Goal: Register for event/course

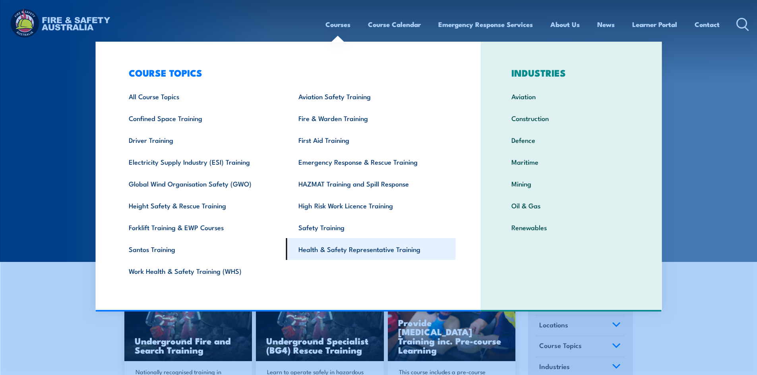
click at [321, 248] on link "Health & Safety Representative Training" at bounding box center [371, 249] width 170 height 22
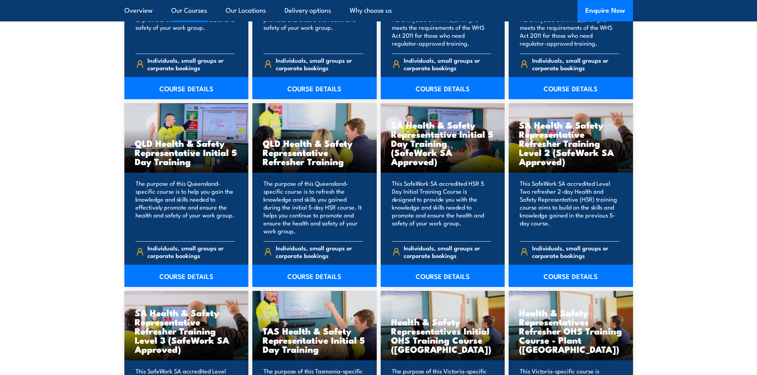
scroll to position [954, 0]
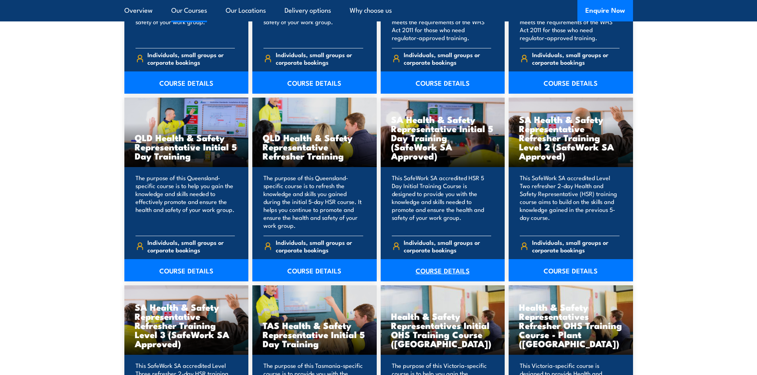
click at [434, 269] on link "COURSE DETAILS" at bounding box center [443, 270] width 124 height 22
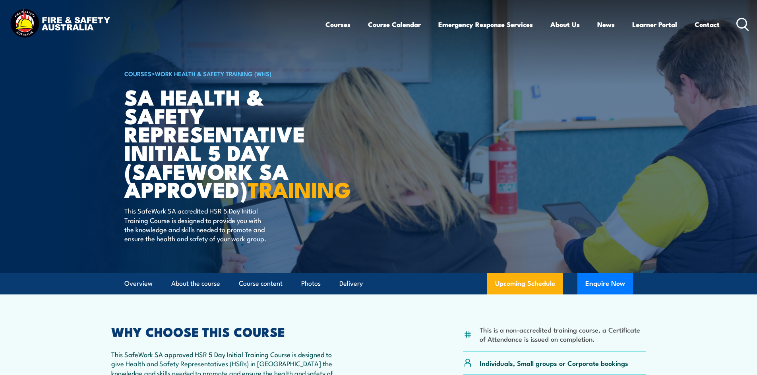
drag, startPoint x: 264, startPoint y: 0, endPoint x: 239, endPoint y: 2, distance: 25.1
click at [234, 22] on div "Courses Course Calendar Emergency Response Services Services Overview Emergency…" at bounding box center [378, 24] width 741 height 34
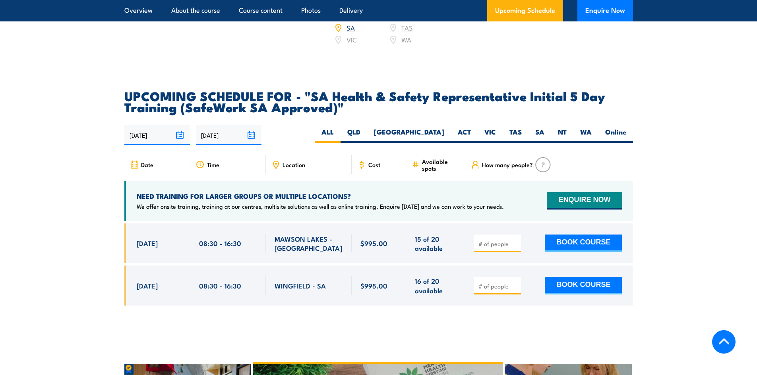
scroll to position [1351, 0]
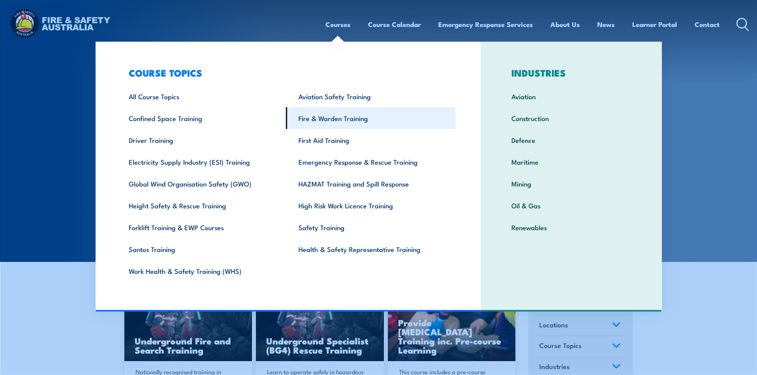
click at [310, 114] on link "Fire & Warden Training" at bounding box center [371, 118] width 170 height 22
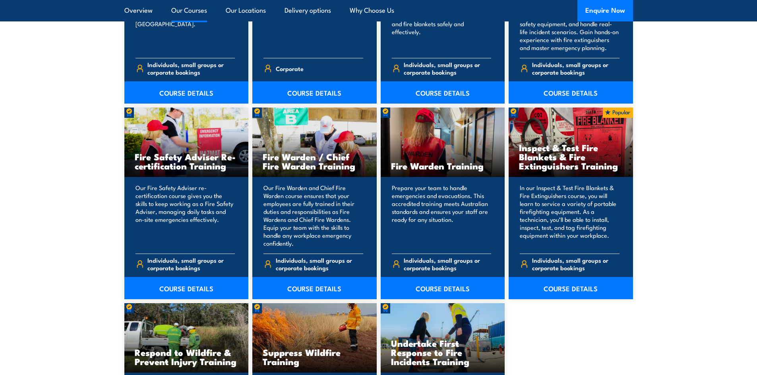
scroll to position [993, 0]
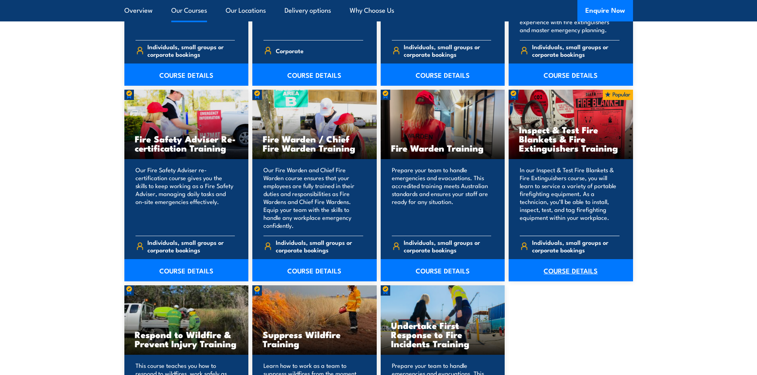
click at [566, 269] on link "COURSE DETAILS" at bounding box center [571, 270] width 124 height 22
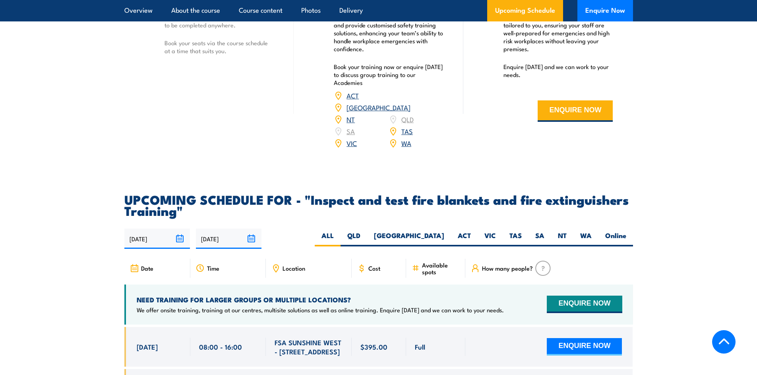
scroll to position [1391, 0]
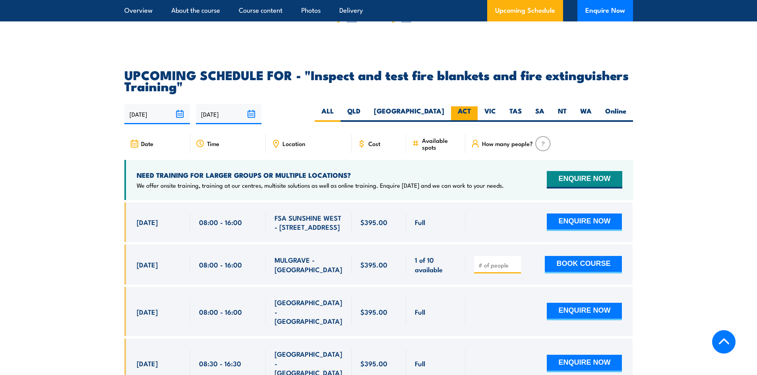
click at [465, 122] on label "ACT" at bounding box center [464, 113] width 27 height 15
click at [471, 112] on input "ACT" at bounding box center [473, 108] width 5 height 5
radio input "true"
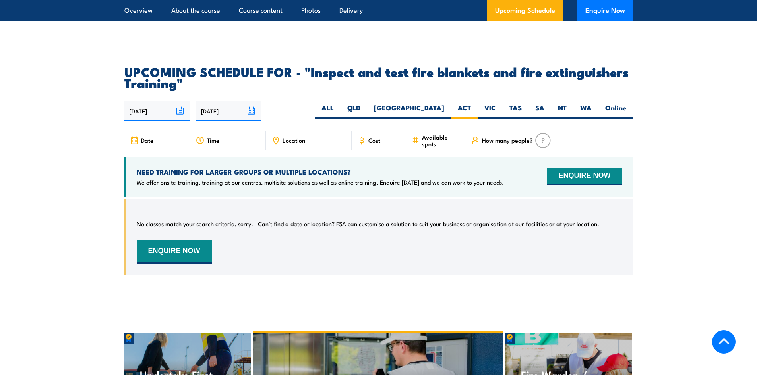
scroll to position [1476, 0]
